Goal: Task Accomplishment & Management: Use online tool/utility

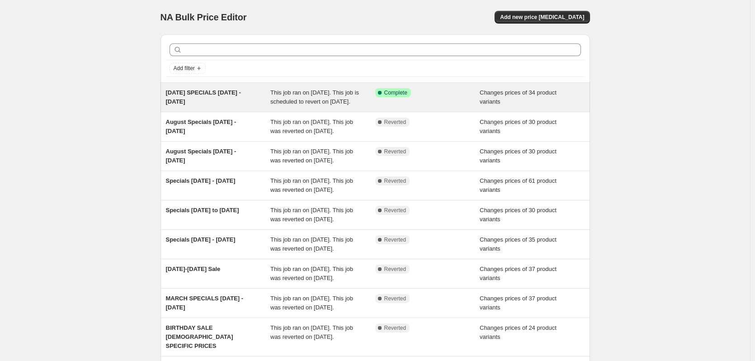
click at [205, 91] on span "[DATE] SPECIALS [DATE] - [DATE]" at bounding box center [203, 97] width 75 height 16
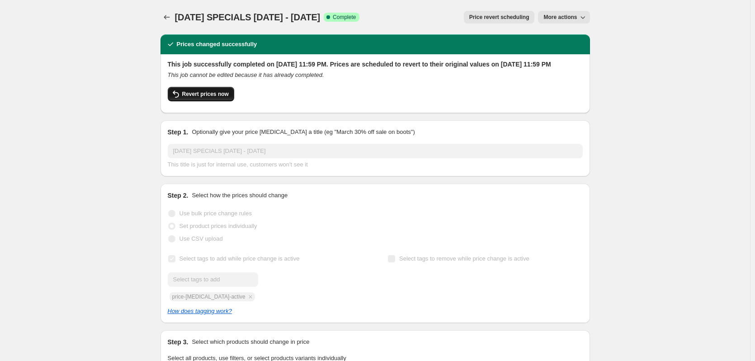
click at [210, 98] on span "Revert prices now" at bounding box center [205, 93] width 47 height 7
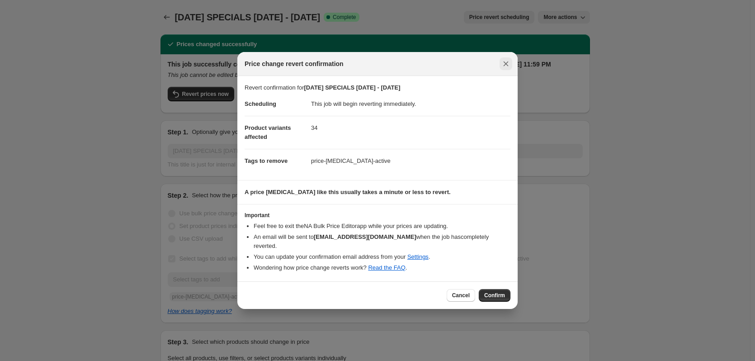
click at [507, 68] on icon "Close" at bounding box center [506, 63] width 9 height 9
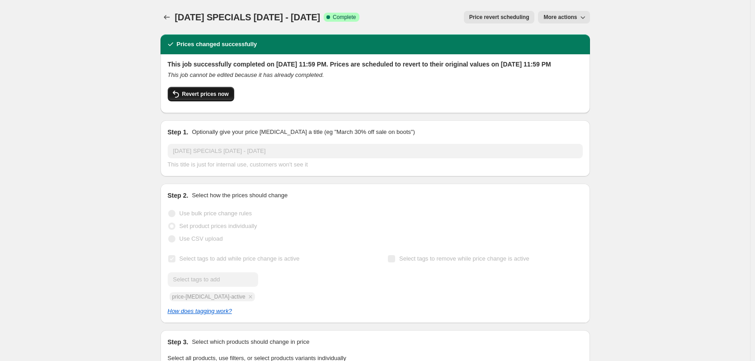
click at [209, 98] on span "Revert prices now" at bounding box center [205, 93] width 47 height 7
checkbox input "false"
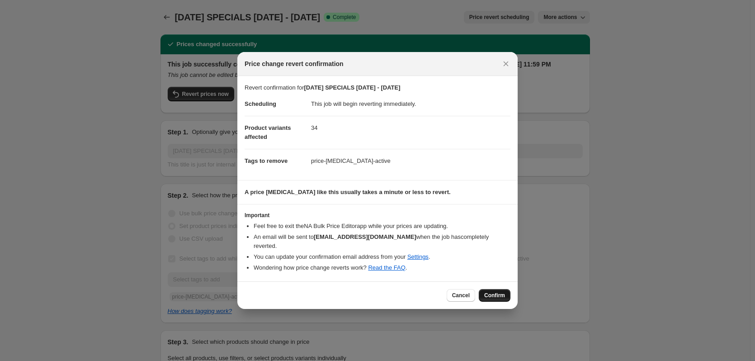
click at [500, 292] on span "Confirm" at bounding box center [494, 295] width 21 height 7
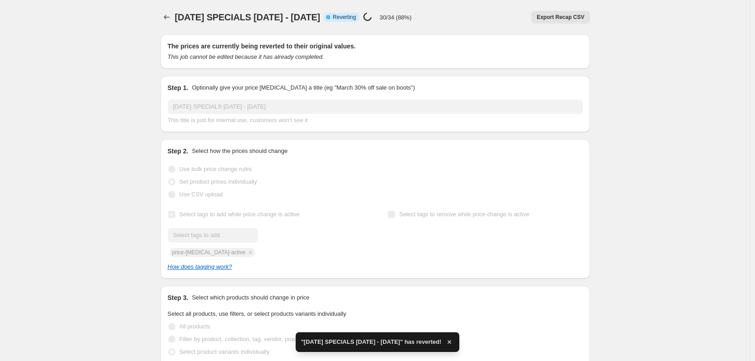
checkbox input "true"
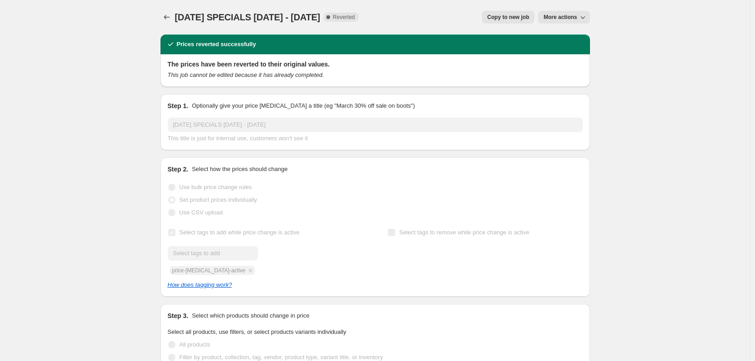
click at [514, 15] on span "Copy to new job" at bounding box center [509, 17] width 42 height 7
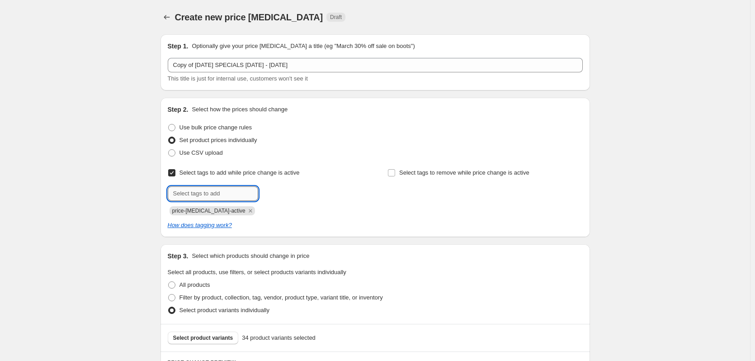
click at [200, 196] on input "text" at bounding box center [213, 193] width 90 height 14
type input "sale"
click at [280, 195] on span "Add sale" at bounding box center [277, 192] width 23 height 7
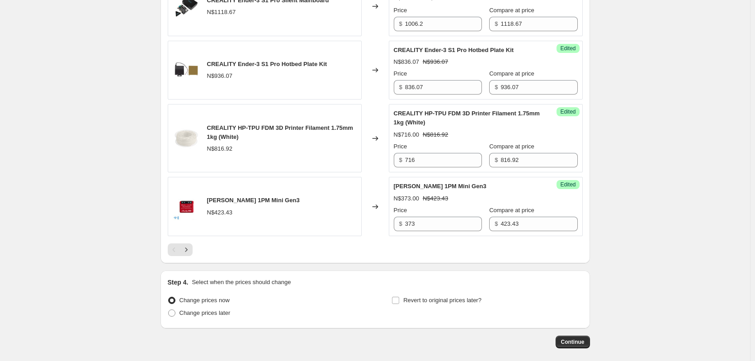
scroll to position [1558, 0]
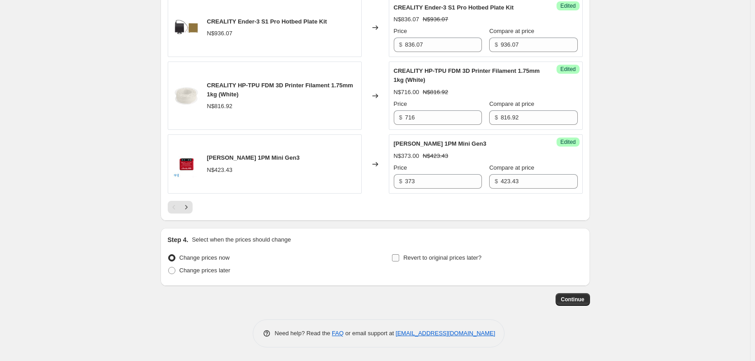
click at [399, 259] on input "Revert to original prices later?" at bounding box center [395, 257] width 7 height 7
checkbox input "true"
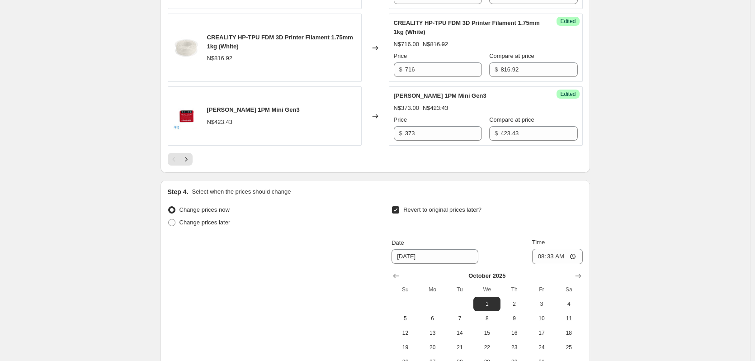
scroll to position [1694, 0]
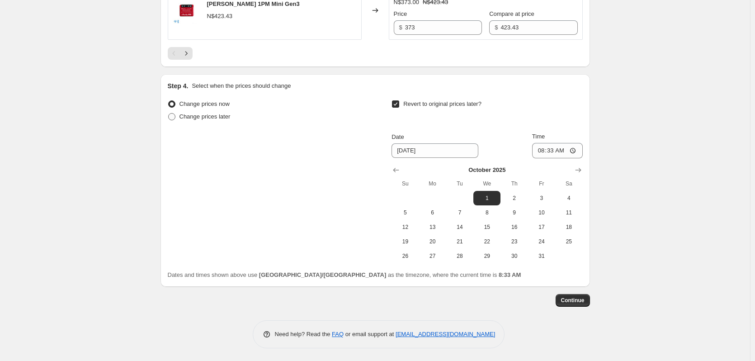
click at [173, 120] on span at bounding box center [171, 116] width 7 height 7
click at [169, 114] on input "Change prices later" at bounding box center [168, 113] width 0 height 0
radio input "true"
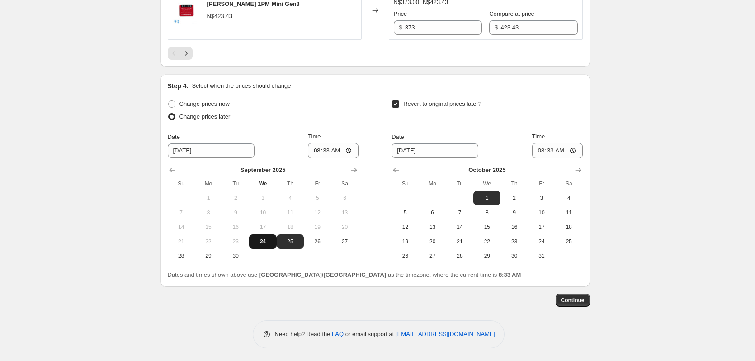
click at [267, 245] on span "24" at bounding box center [263, 241] width 20 height 7
type input "[DATE]"
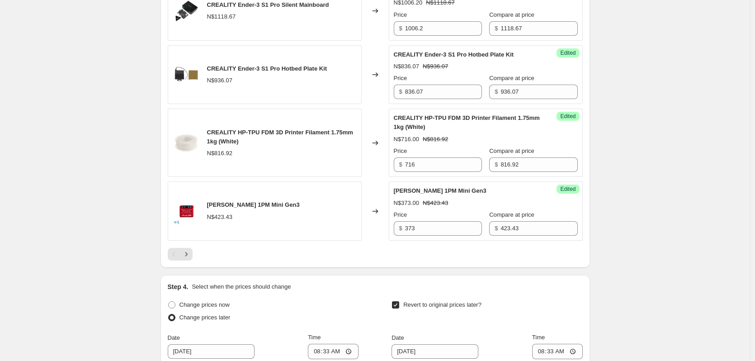
scroll to position [1674, 0]
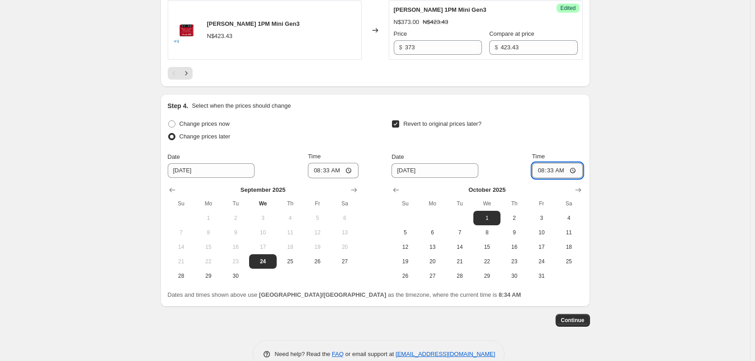
click at [576, 178] on input "08:33" at bounding box center [557, 170] width 51 height 15
type input "23:59"
click at [582, 324] on span "Continue" at bounding box center [573, 320] width 24 height 7
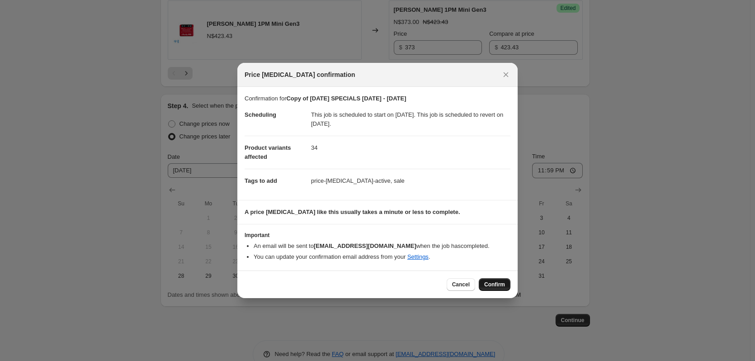
click at [494, 286] on span "Confirm" at bounding box center [494, 284] width 21 height 7
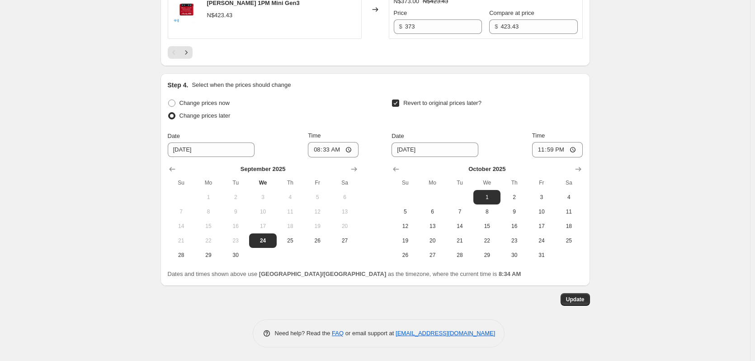
scroll to position [1768, 0]
click at [572, 298] on span "Update" at bounding box center [575, 299] width 19 height 7
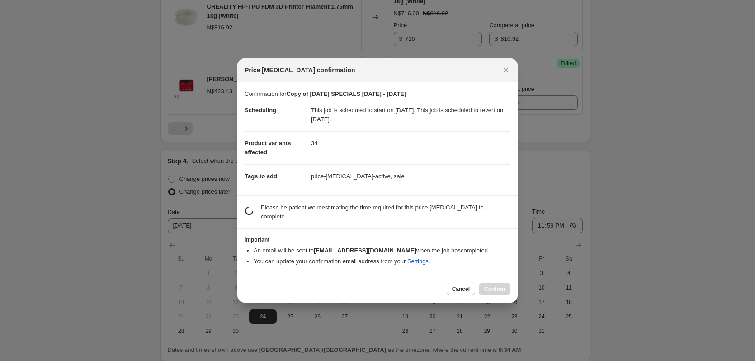
scroll to position [0, 0]
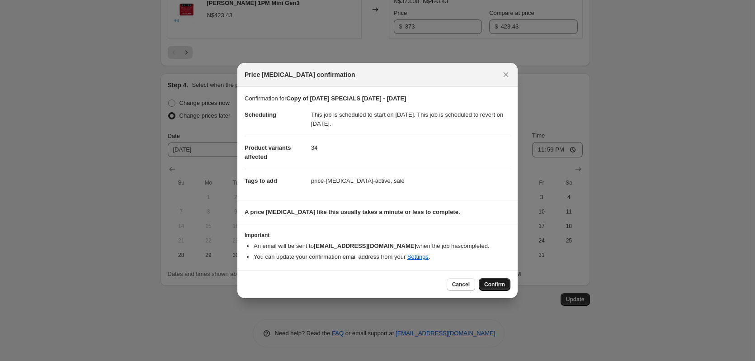
click at [493, 285] on span "Confirm" at bounding box center [494, 284] width 21 height 7
